Goal: Task Accomplishment & Management: Use online tool/utility

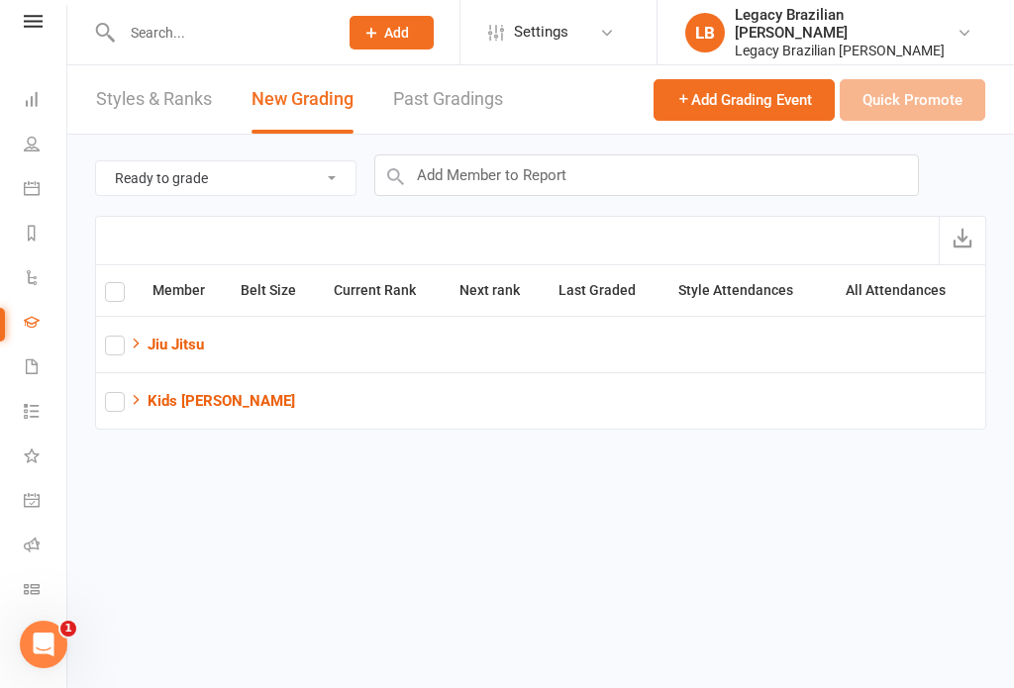
scroll to position [22, 0]
click at [42, 543] on link "Roll call" at bounding box center [46, 547] width 45 height 45
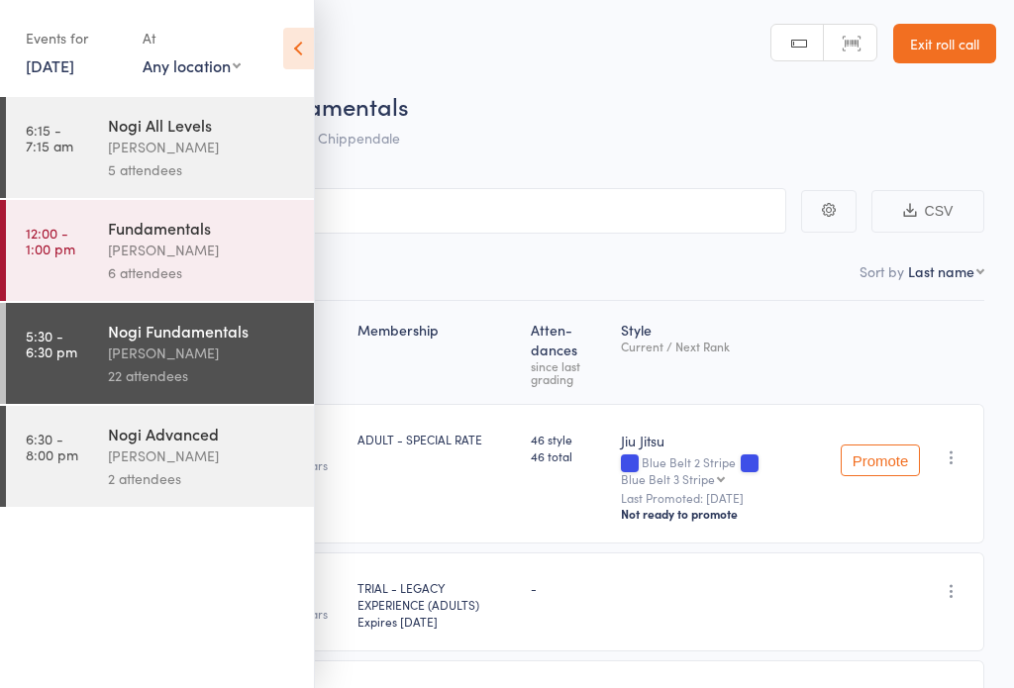
click at [308, 49] on icon at bounding box center [298, 49] width 31 height 42
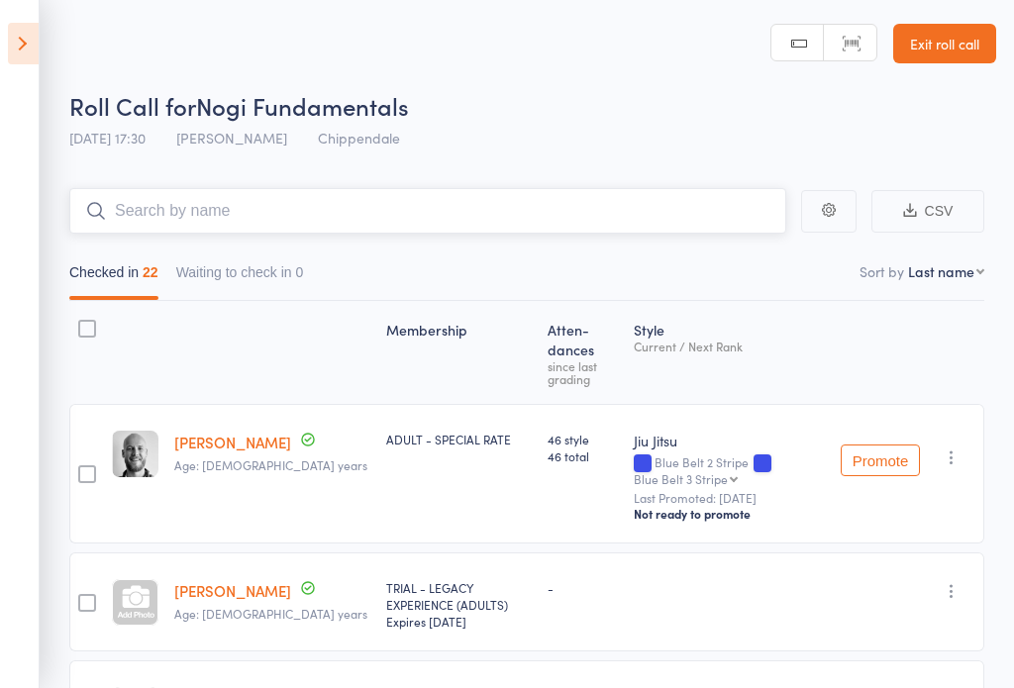
click at [338, 223] on input "search" at bounding box center [427, 211] width 717 height 46
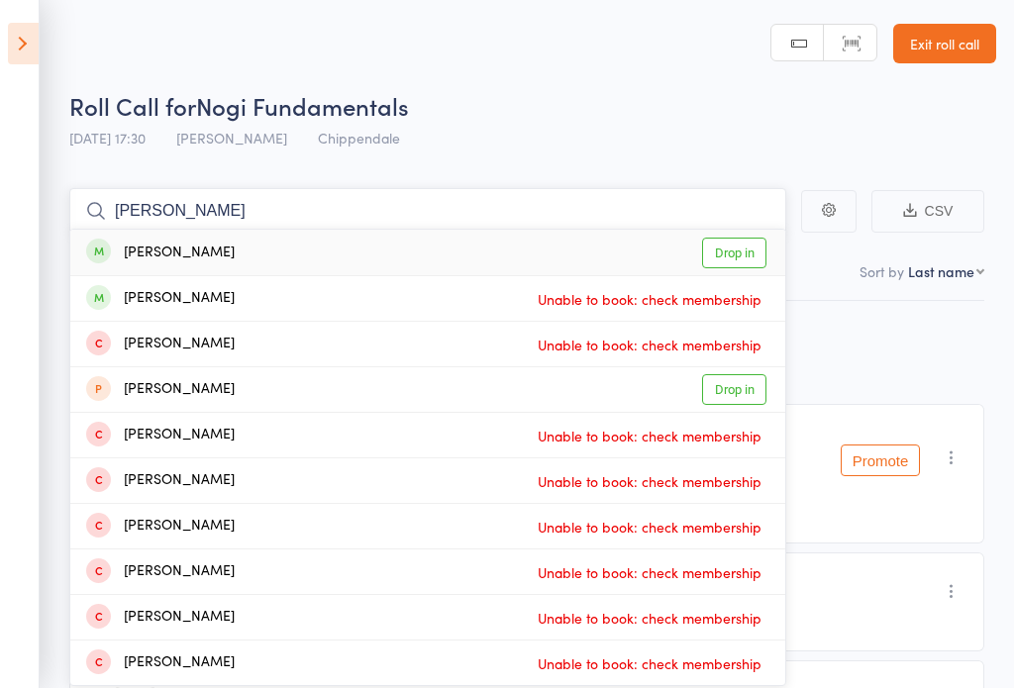
type input "Michael kirby"
click at [744, 262] on link "Drop in" at bounding box center [734, 253] width 64 height 31
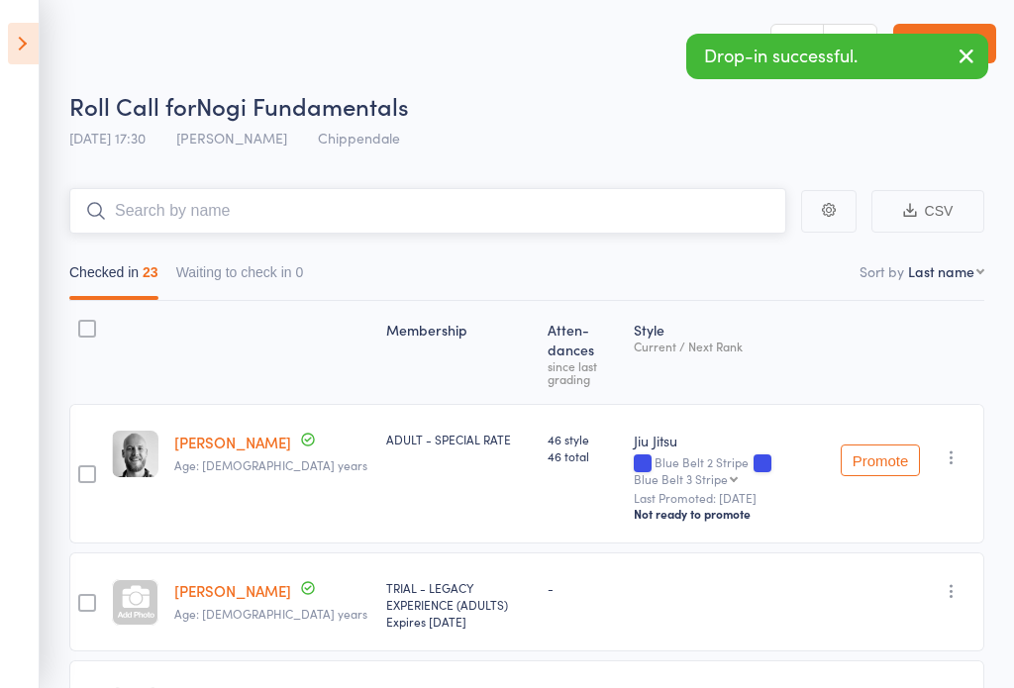
click at [519, 230] on input "search" at bounding box center [427, 211] width 717 height 46
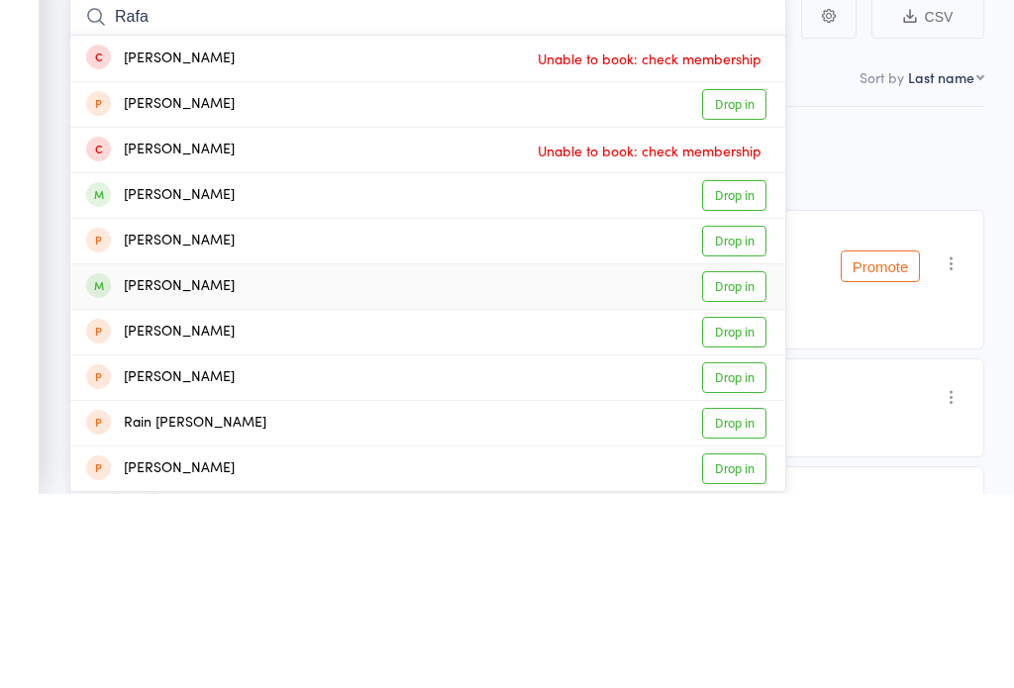
type input "Rafa"
click at [738, 465] on link "Drop in" at bounding box center [734, 480] width 64 height 31
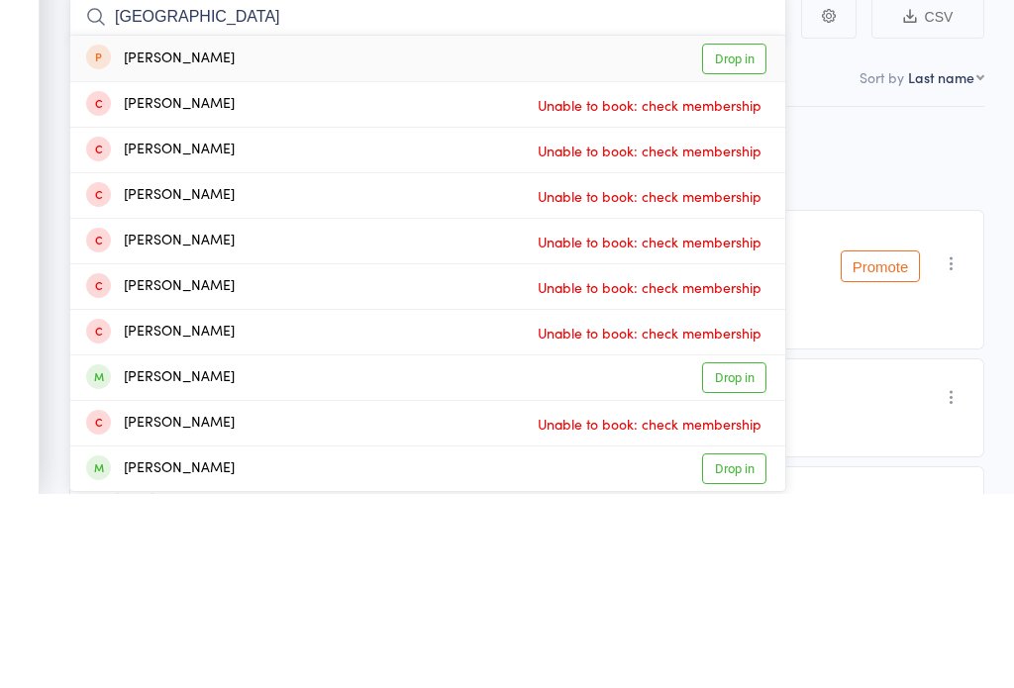
type input "Milan"
click at [742, 238] on link "Drop in" at bounding box center [734, 253] width 64 height 31
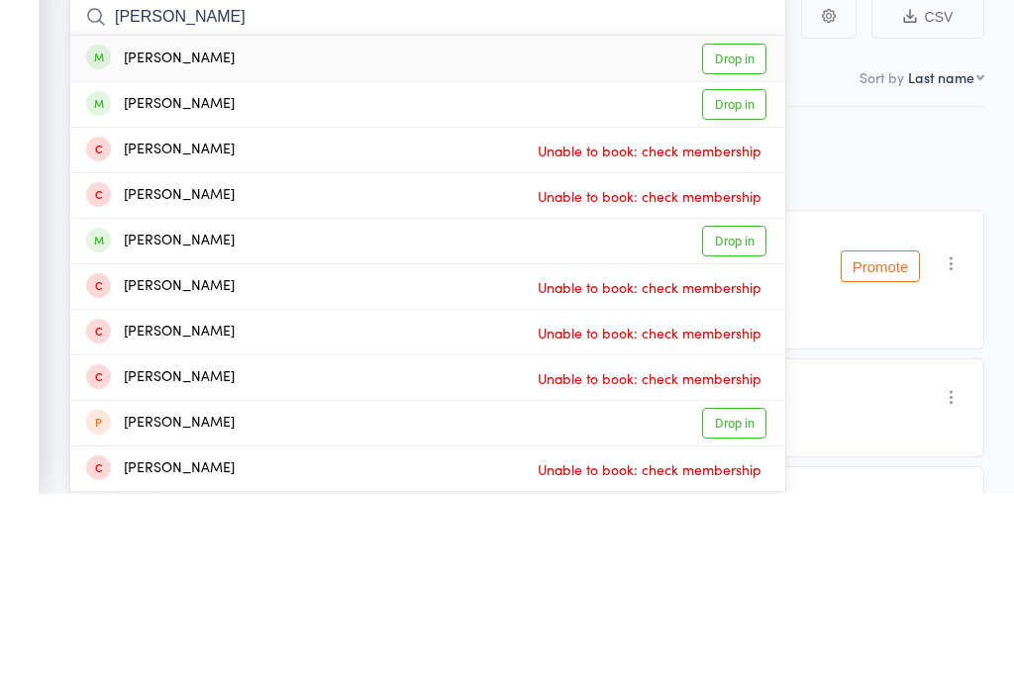
type input "Adrian hart"
click at [129, 242] on div "Adrian Hart" at bounding box center [160, 253] width 148 height 23
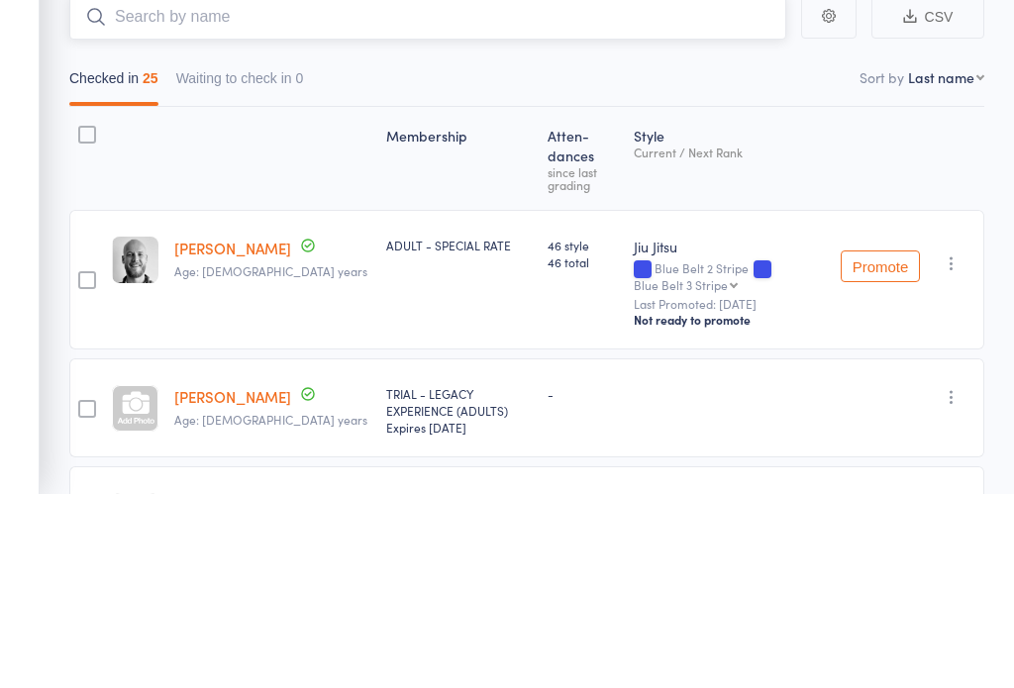
scroll to position [194, 0]
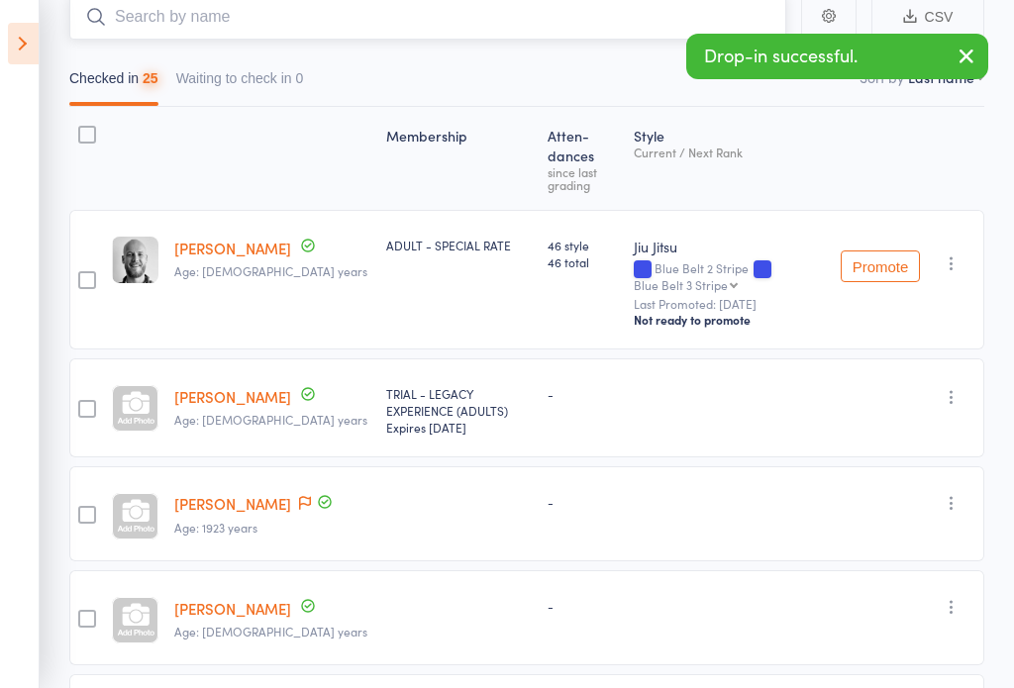
click at [140, 23] on input "search" at bounding box center [427, 17] width 717 height 46
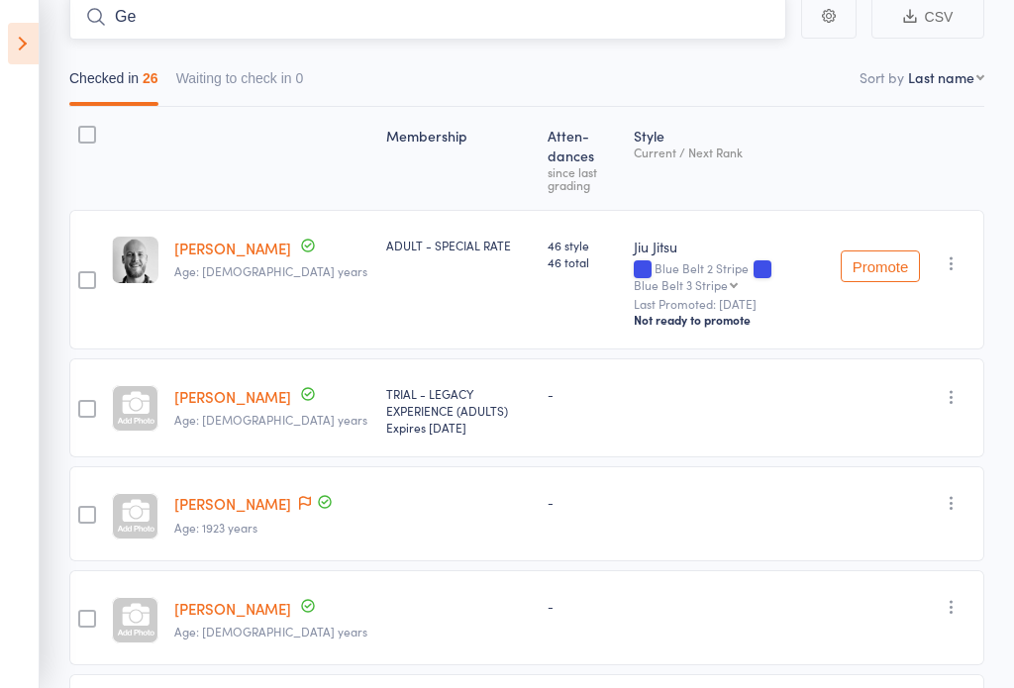
type input "G"
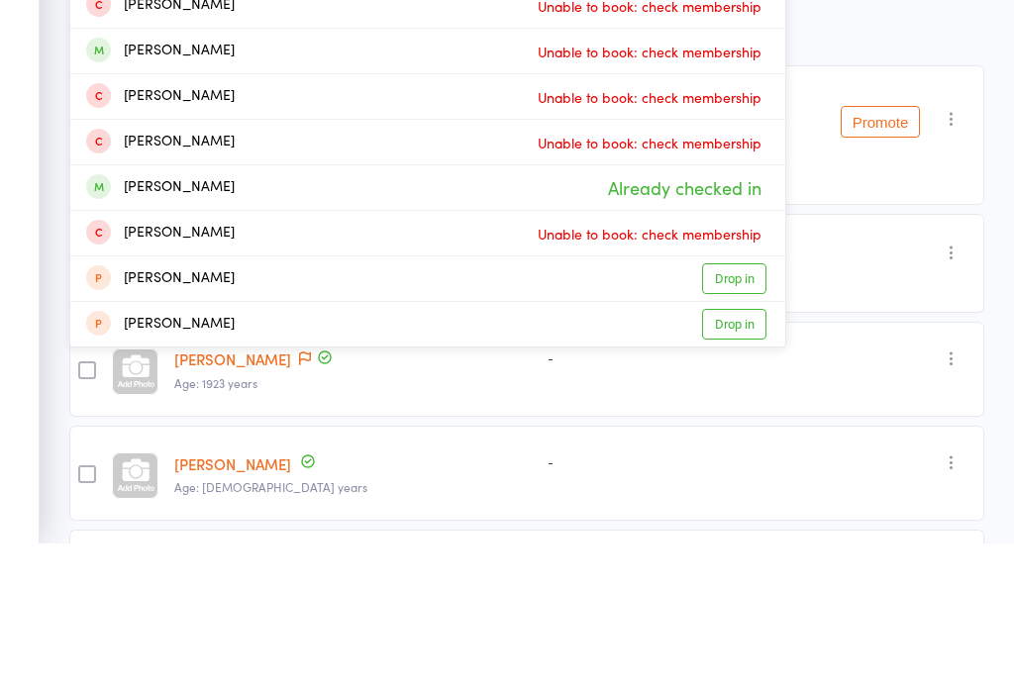
scroll to position [54, 0]
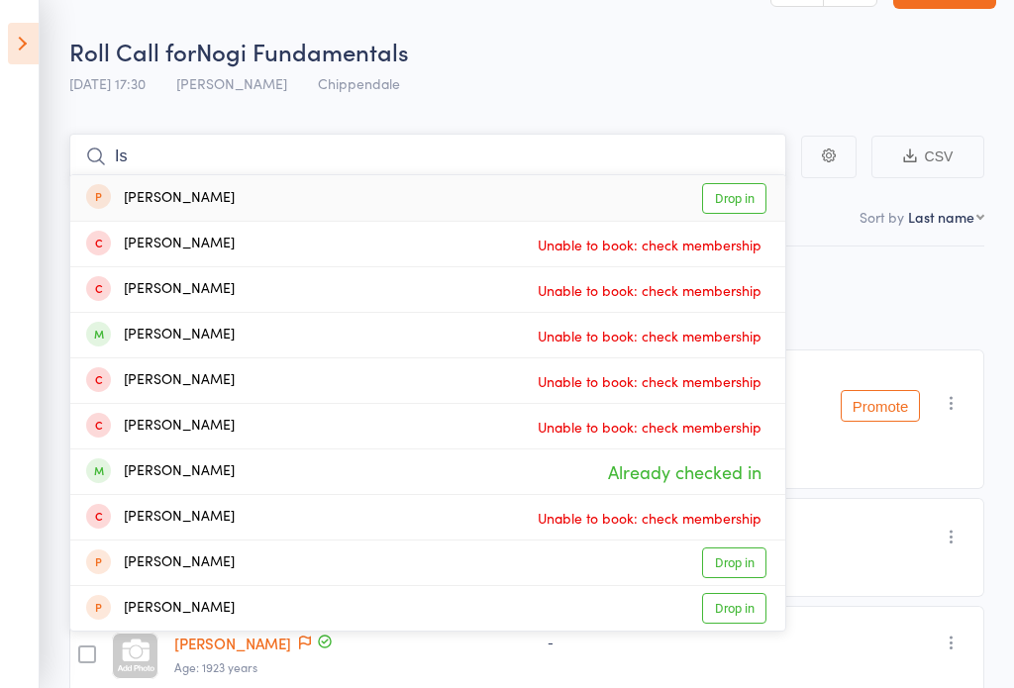
type input "I"
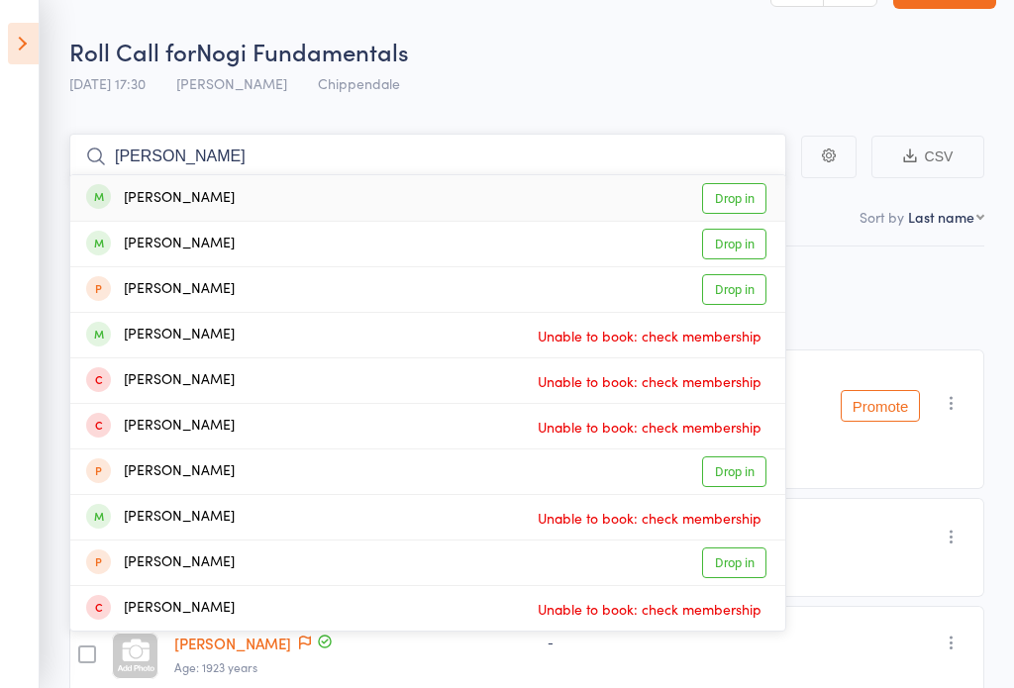
type input "Ross mc"
click at [737, 196] on link "Drop in" at bounding box center [734, 198] width 64 height 31
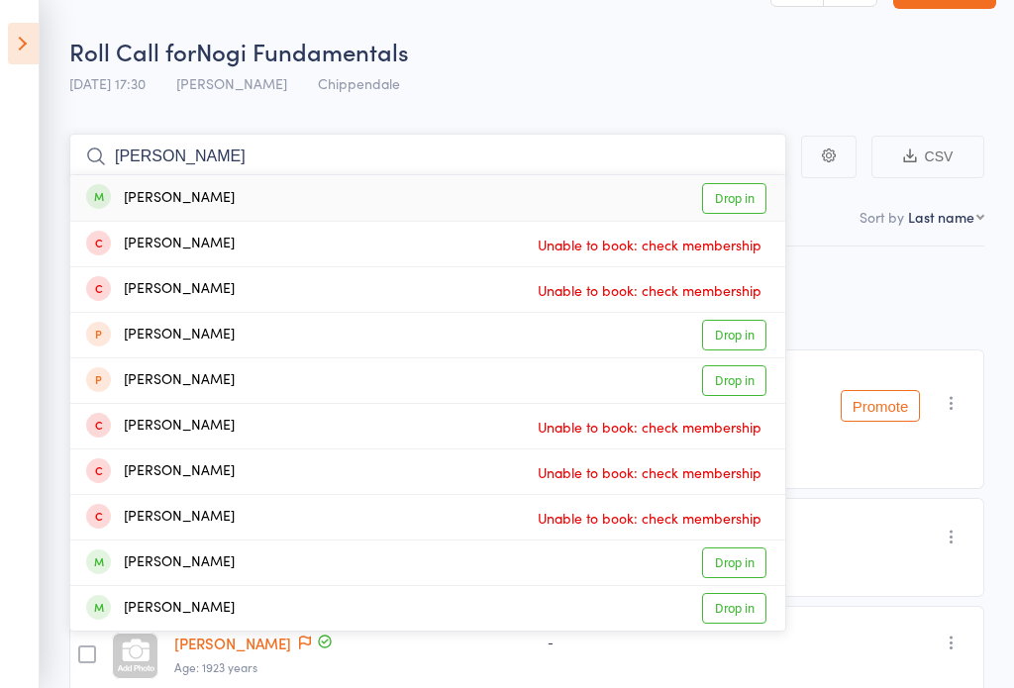
type input "Joseph loo"
click at [745, 214] on link "Drop in" at bounding box center [734, 198] width 64 height 31
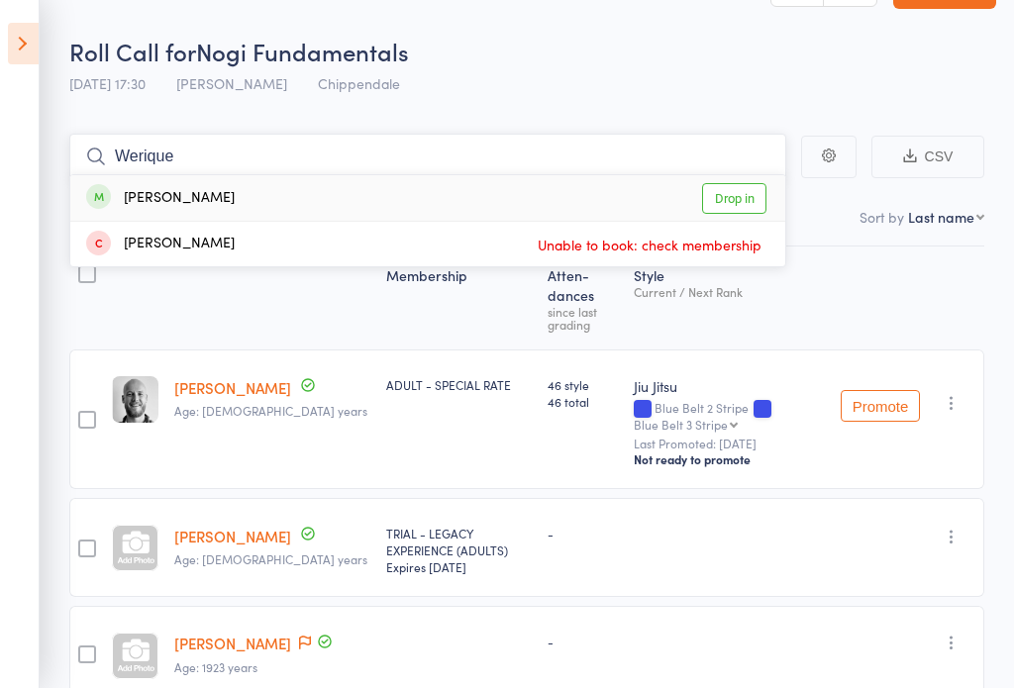
type input "Werique"
click at [743, 190] on link "Drop in" at bounding box center [734, 198] width 64 height 31
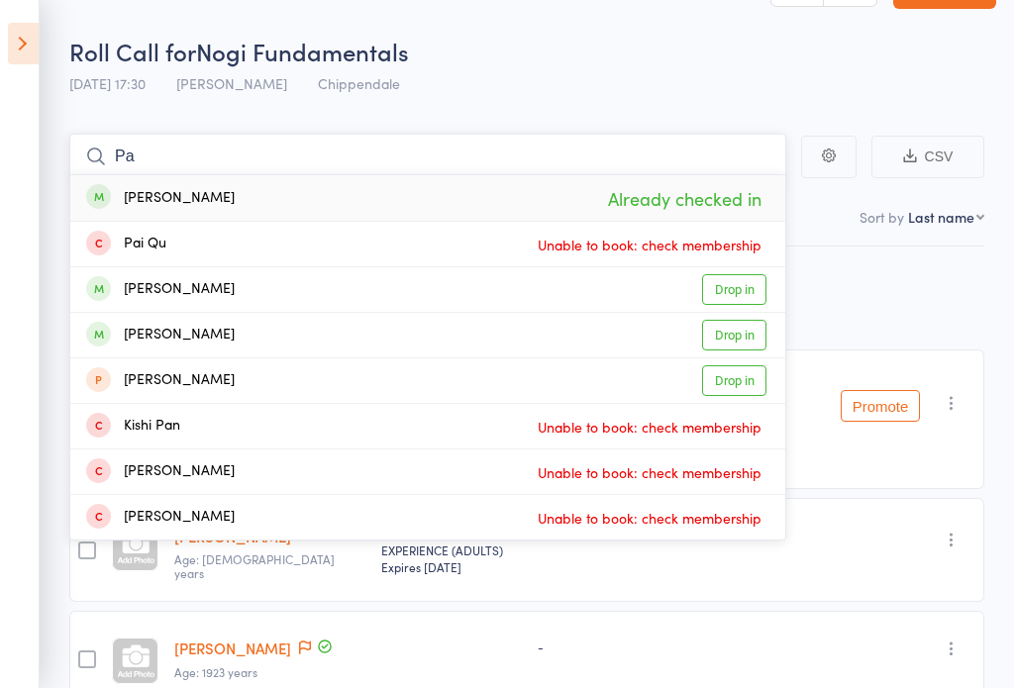
type input "P"
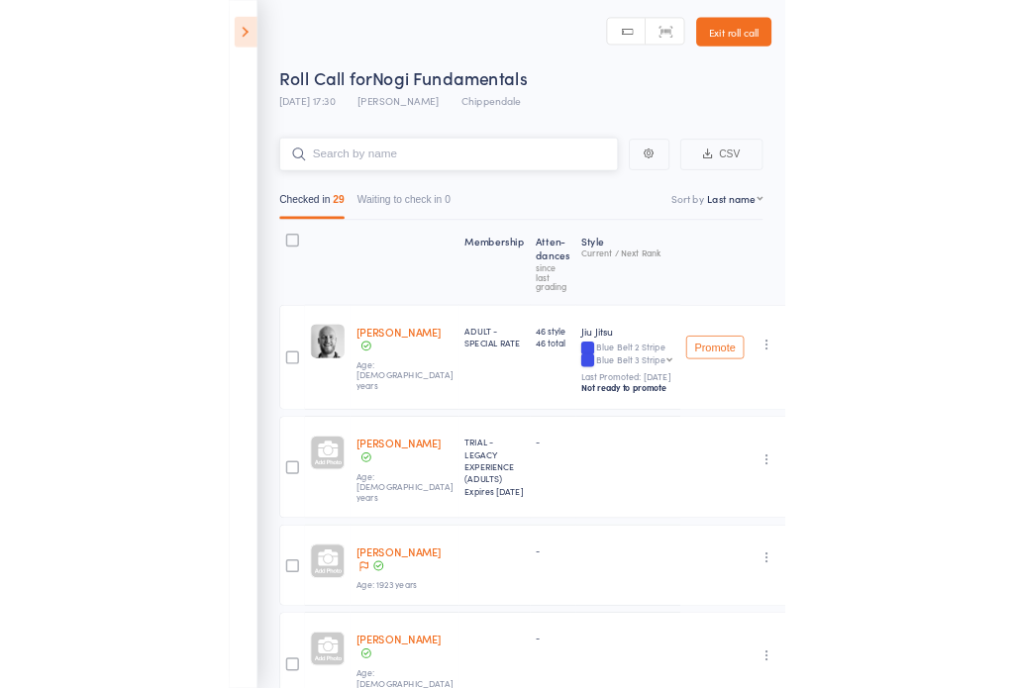
scroll to position [0, 0]
